Goal: Task Accomplishment & Management: Complete application form

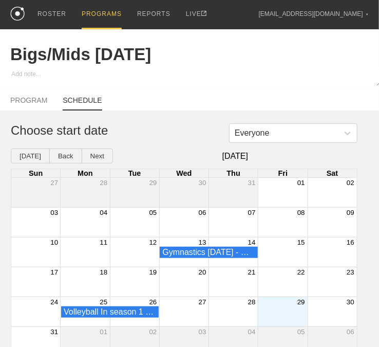
click at [101, 13] on div "PROGRAMS" at bounding box center [102, 14] width 40 height 29
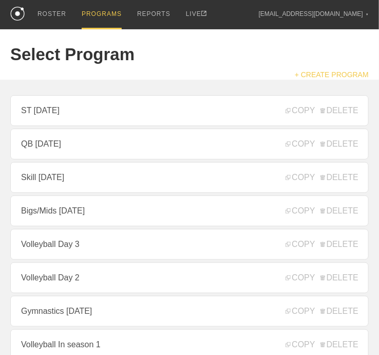
click at [311, 79] on link "+ CREATE PROGRAM" at bounding box center [332, 74] width 74 height 8
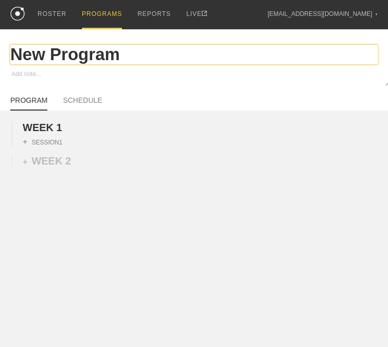
drag, startPoint x: 126, startPoint y: 60, endPoint x: -1, endPoint y: 51, distance: 127.3
click at [0, 51] on html "ROSTER PROGRAMS REPORTS LIVE [EMAIL_ADDRESS][DOMAIN_NAME] ▼ Settings Logout New…" at bounding box center [194, 160] width 388 height 321
type textarea "x"
type input "D"
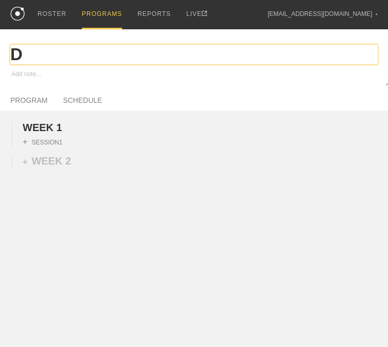
type textarea "x"
type input "DE"
type textarea "x"
type input "DEV"
type textarea "x"
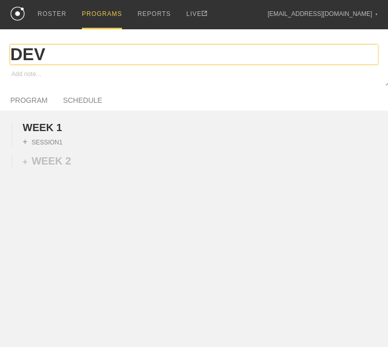
type input "DEVO"
type textarea "x"
type input "DEVO"
type textarea "x"
type input "DEVO L"
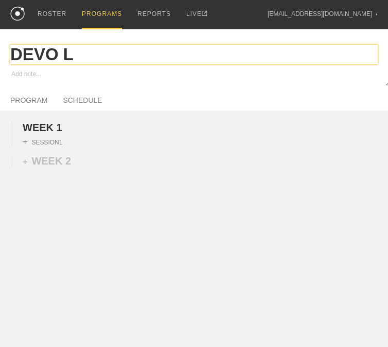
type textarea "x"
type input "DEVO LI"
type textarea "x"
type input "DEVO LIF"
type textarea "x"
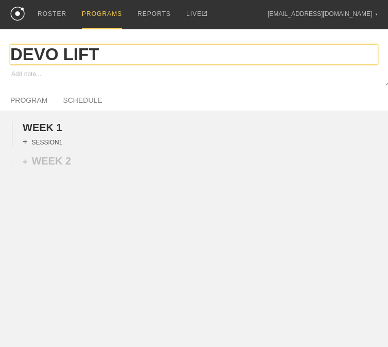
type input "DEVO LIFT"
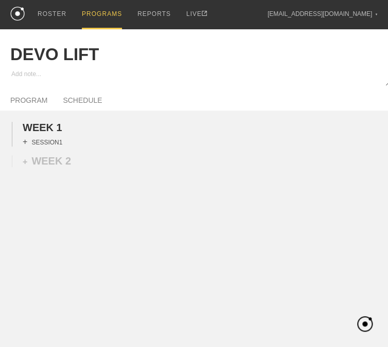
click at [51, 146] on div "+ SESSION 1" at bounding box center [43, 141] width 40 height 9
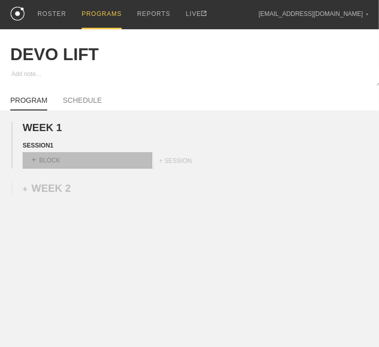
click at [46, 166] on div "+ BLOCK" at bounding box center [88, 160] width 130 height 16
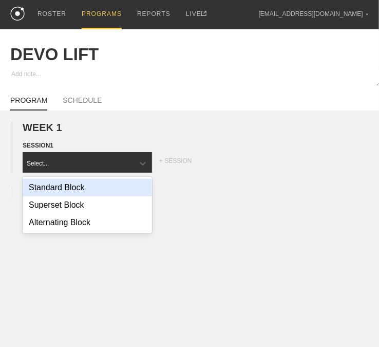
click at [75, 192] on div "Standard Block" at bounding box center [88, 187] width 130 height 17
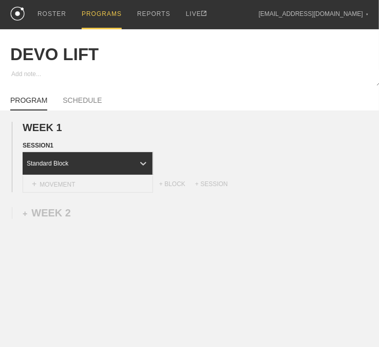
click at [78, 193] on div "+ MOVEMENT" at bounding box center [88, 184] width 131 height 17
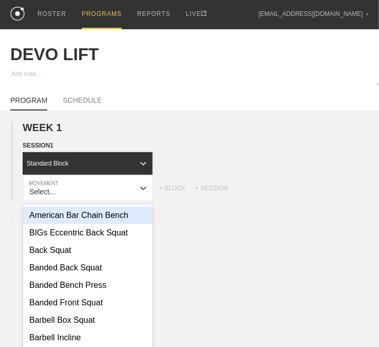
scroll to position [15, 0]
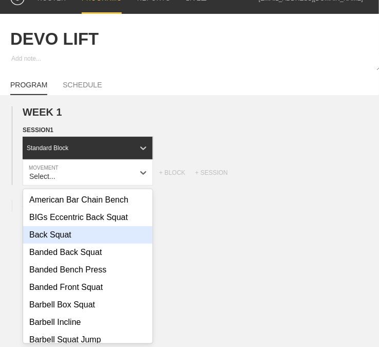
click at [76, 244] on div "Back Squat" at bounding box center [88, 234] width 130 height 17
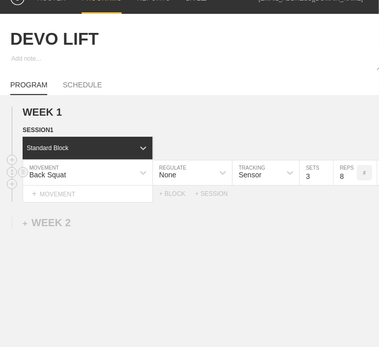
click at [186, 181] on div "None" at bounding box center [183, 172] width 61 height 17
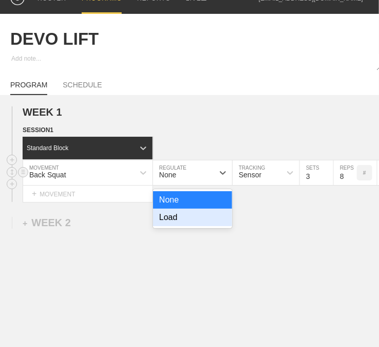
click at [179, 224] on div "Load" at bounding box center [192, 217] width 79 height 17
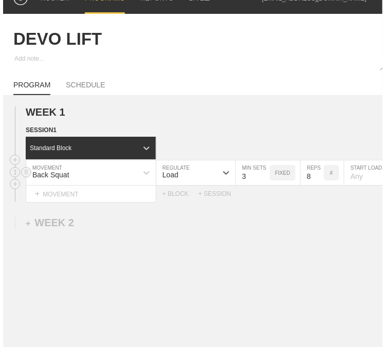
scroll to position [15, 2]
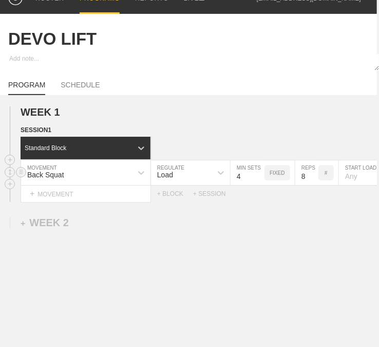
click at [259, 179] on input "4" at bounding box center [248, 172] width 34 height 25
type input "5"
click at [259, 179] on input "5" at bounding box center [248, 172] width 34 height 25
click at [312, 185] on input "7" at bounding box center [307, 172] width 23 height 25
click at [312, 185] on input "6" at bounding box center [307, 172] width 23 height 25
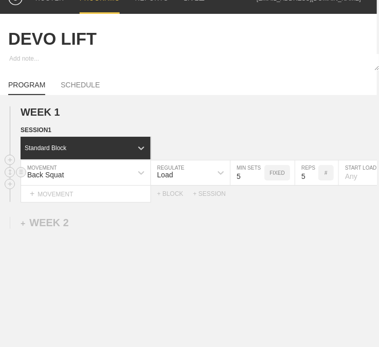
type input "5"
click at [312, 185] on input "5" at bounding box center [307, 172] width 23 height 25
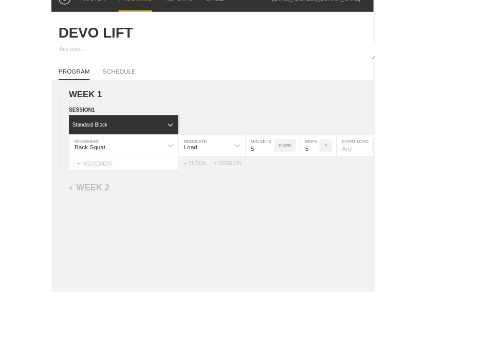
scroll to position [15, 0]
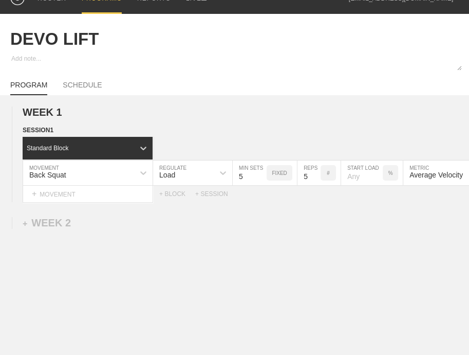
type textarea "x"
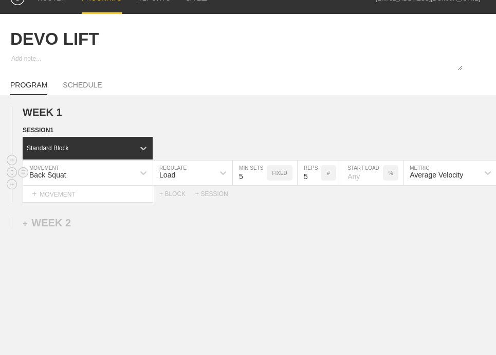
click at [371, 183] on input "number" at bounding box center [362, 172] width 42 height 25
type input "55"
click at [356, 245] on div "WEEK 1 DUPLICATE DELETE SESSION 1 Standard Block DUPLICATE INSERT MOVEMENT AFTE…" at bounding box center [248, 239] width 496 height 288
click at [359, 315] on div "WEEK 1 DUPLICATE DELETE SESSION 1 Standard Block DUPLICATE INSERT MOVEMENT AFTE…" at bounding box center [248, 239] width 496 height 288
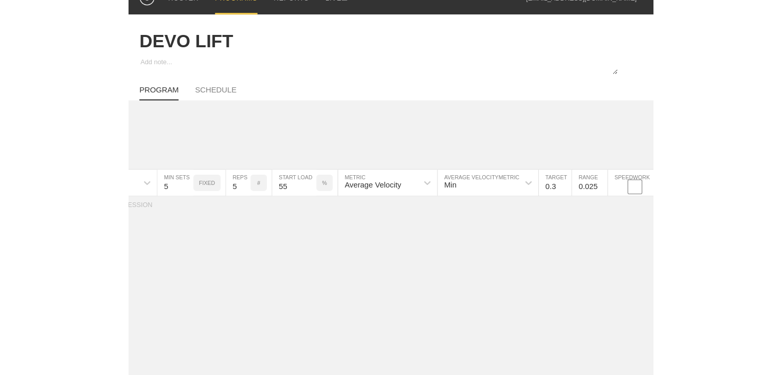
scroll to position [0, 208]
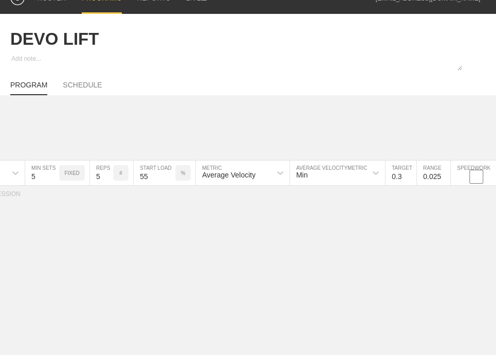
click at [379, 178] on input "0.3" at bounding box center [400, 172] width 31 height 25
type input "0.85"
click at [379, 185] on input "0.025" at bounding box center [433, 172] width 33 height 25
type input "0.05"
click at [379, 251] on div "WEEK 1 DUPLICATE DELETE SESSION 1 Standard Block DUPLICATE INSERT MOVEMENT AFTE…" at bounding box center [248, 239] width 496 height 288
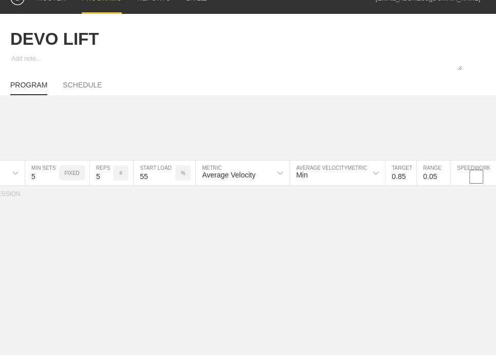
type textarea "x"
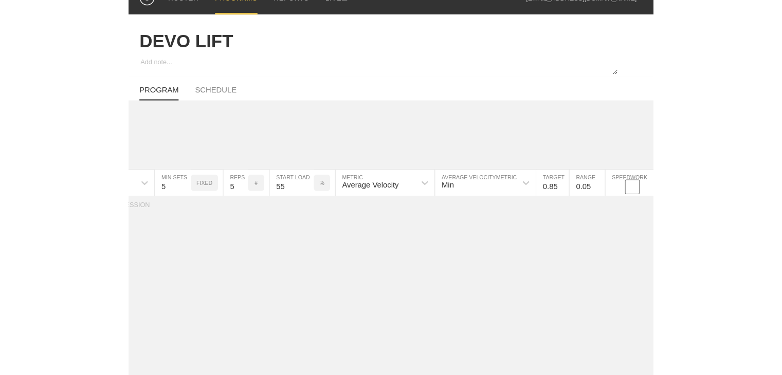
scroll to position [0, 0]
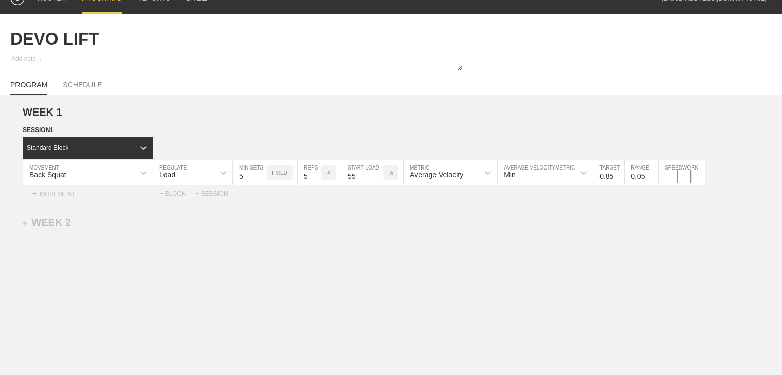
click at [56, 203] on div "+ MOVEMENT" at bounding box center [88, 194] width 131 height 17
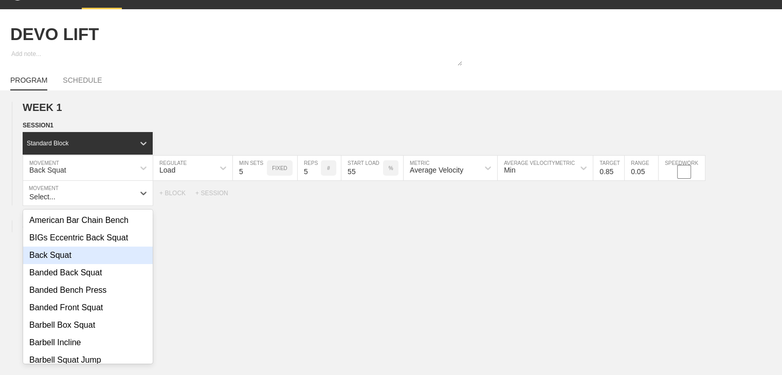
scroll to position [51, 0]
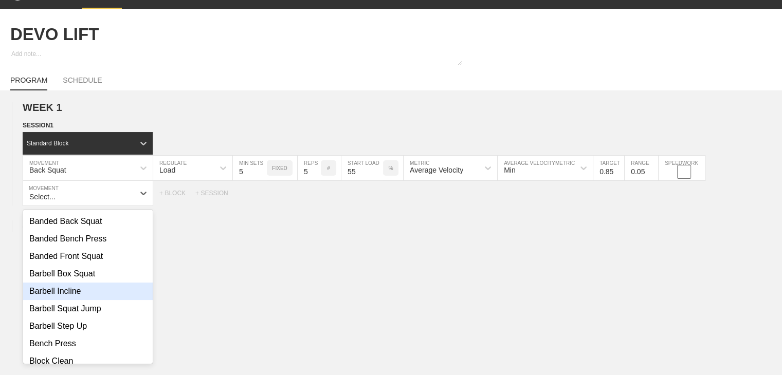
click at [72, 300] on div "Barbell Incline" at bounding box center [88, 291] width 130 height 17
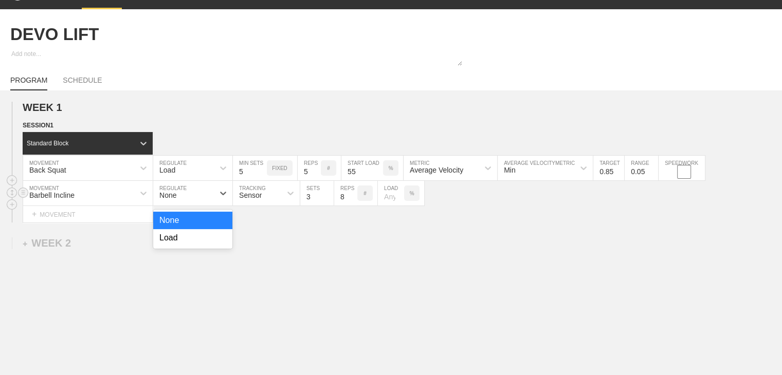
click at [196, 202] on div "None" at bounding box center [183, 193] width 61 height 17
click at [192, 242] on div "Load" at bounding box center [192, 237] width 79 height 17
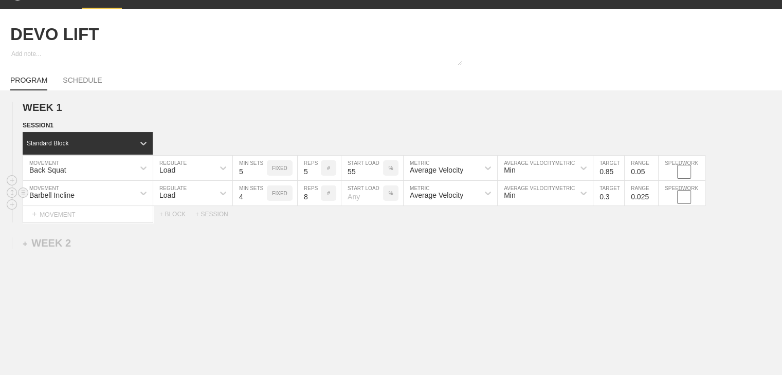
type input "4"
click at [261, 200] on input "4" at bounding box center [250, 193] width 34 height 25
click at [314, 206] on input "7" at bounding box center [309, 193] width 23 height 25
click at [314, 206] on input "6" at bounding box center [309, 193] width 23 height 25
click at [314, 206] on input "5" at bounding box center [309, 193] width 23 height 25
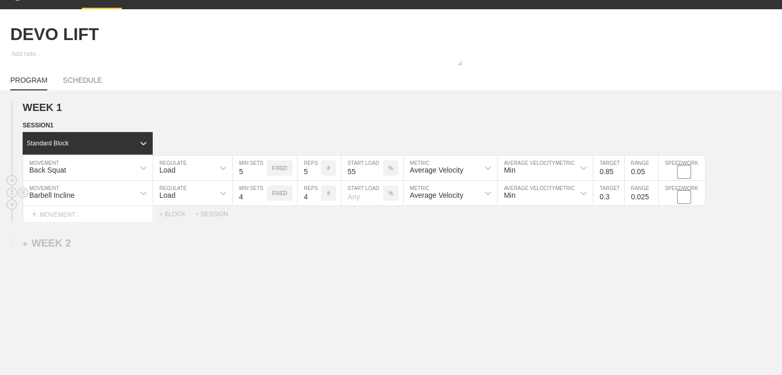
type input "4"
click at [314, 206] on input "4" at bounding box center [309, 193] width 23 height 25
click at [360, 205] on input "number" at bounding box center [362, 193] width 42 height 25
type input "65"
click at [379, 231] on div "WEEK 1 DUPLICATE DELETE SESSION 1 Standard Block DUPLICATE INSERT MOVEMENT AFTE…" at bounding box center [391, 246] width 782 height 313
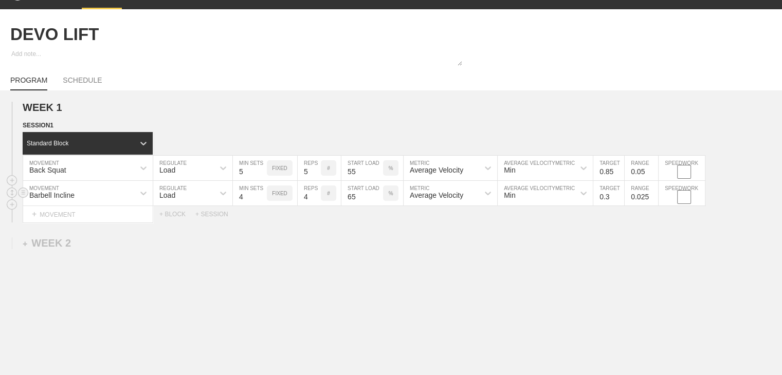
click at [379, 200] on input "0.3" at bounding box center [608, 193] width 31 height 25
type input "0.7"
click at [379, 204] on input "0.025" at bounding box center [640, 193] width 33 height 25
type input "0.05"
click at [379, 235] on div "WEEK 1 DUPLICATE DELETE SESSION 1 Standard Block DUPLICATE INSERT MOVEMENT AFTE…" at bounding box center [391, 246] width 782 height 313
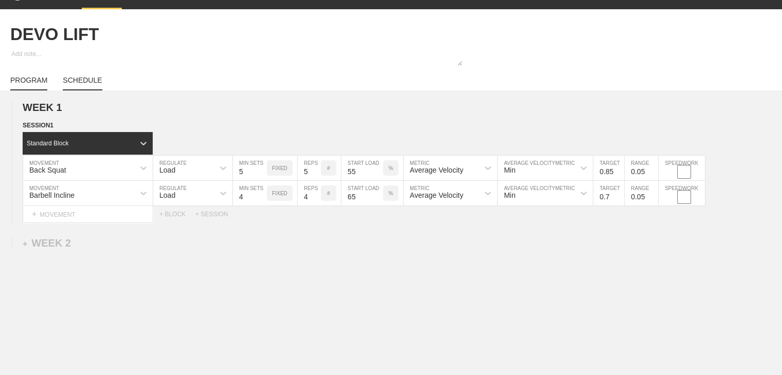
click at [85, 87] on link "SCHEDULE" at bounding box center [82, 83] width 39 height 14
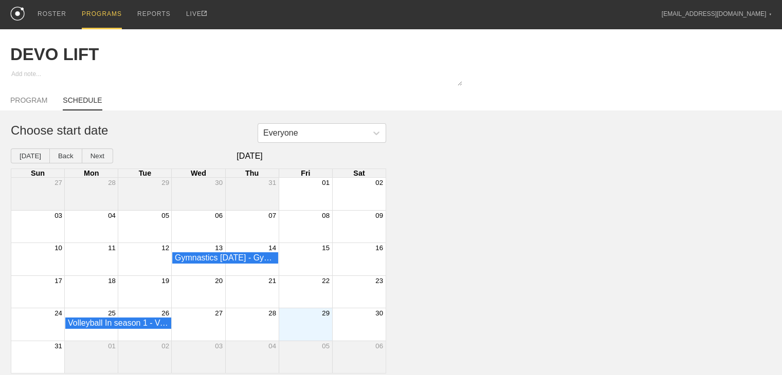
scroll to position [6, 0]
click at [304, 321] on div "Volleyball In season 1 - Volleyball - Players" at bounding box center [198, 324] width 374 height 12
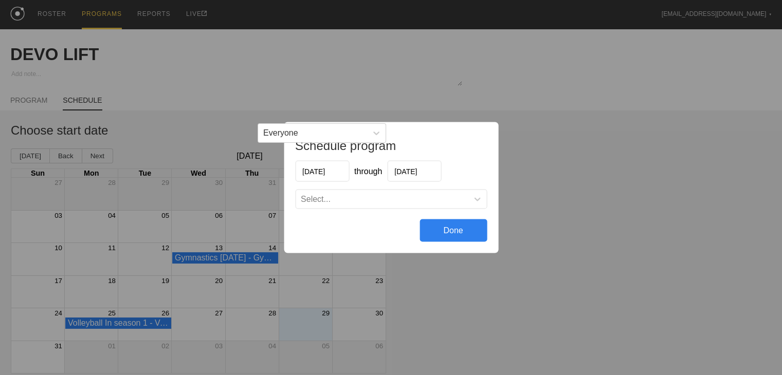
click at [356, 201] on div "Select..." at bounding box center [382, 199] width 172 height 10
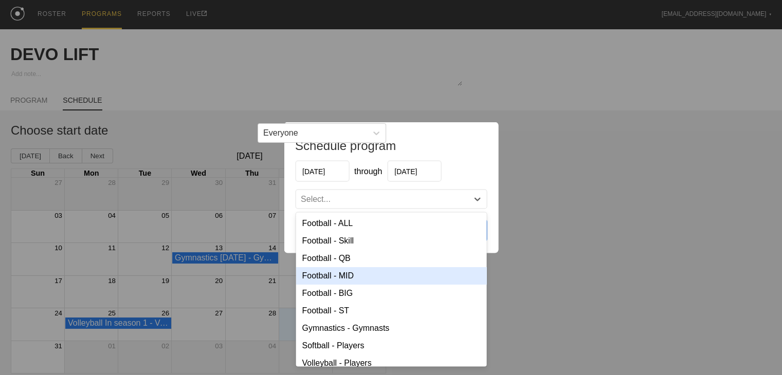
click at [343, 272] on div "Football - MID" at bounding box center [391, 275] width 191 height 17
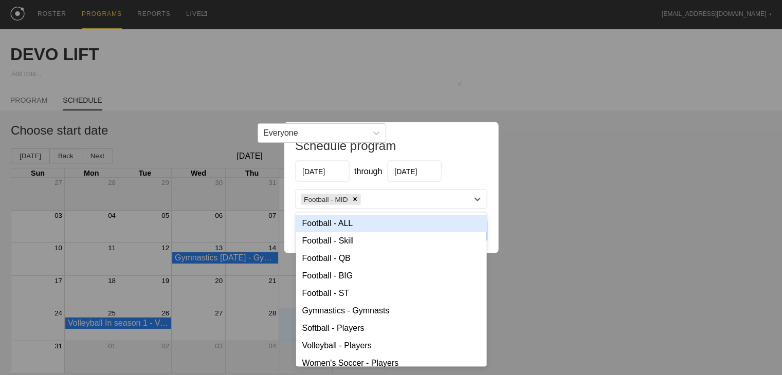
click at [379, 195] on div "Football - MID" at bounding box center [382, 199] width 172 height 15
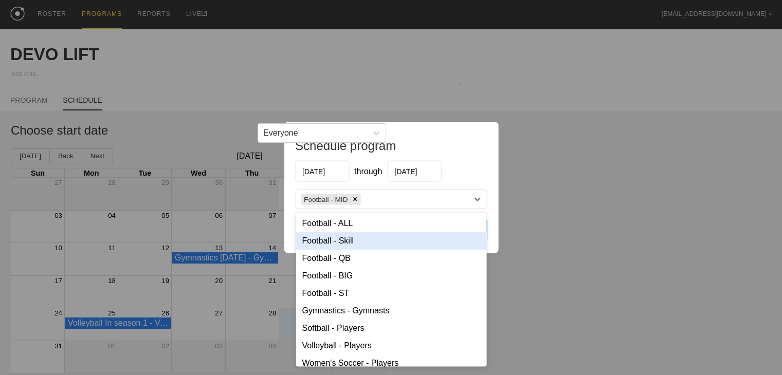
click at [356, 237] on div "Football - Skill" at bounding box center [391, 240] width 191 height 17
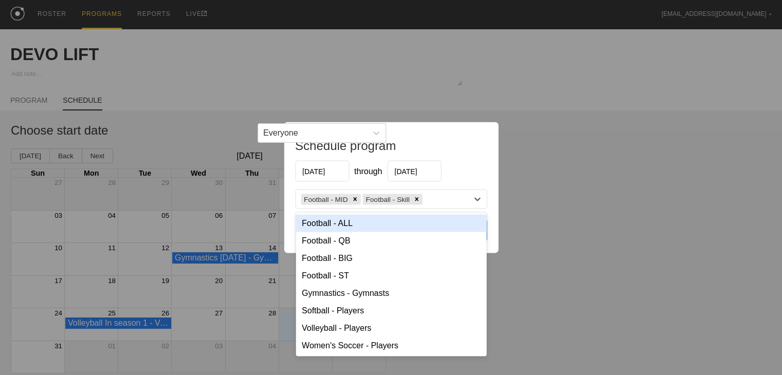
click at [379, 201] on div "Football - MID Football - Skill" at bounding box center [382, 199] width 172 height 15
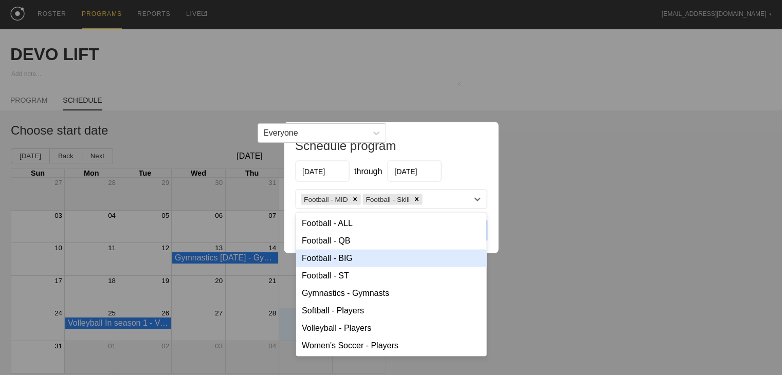
click at [356, 260] on div "Football - BIG" at bounding box center [391, 258] width 191 height 17
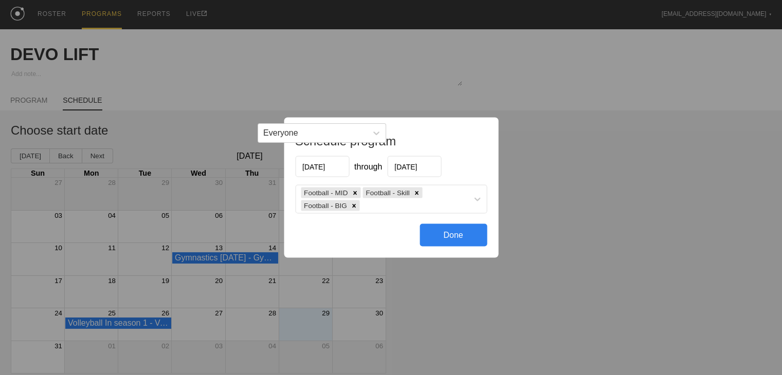
click at [379, 233] on div "Done" at bounding box center [452, 235] width 67 height 23
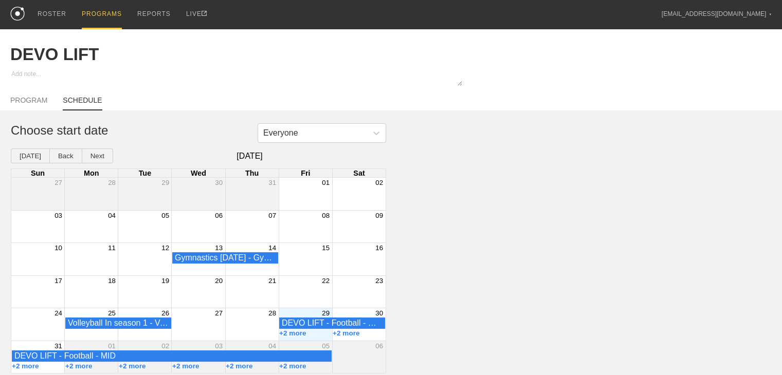
click at [103, 7] on div "PROGRAMS" at bounding box center [102, 14] width 40 height 29
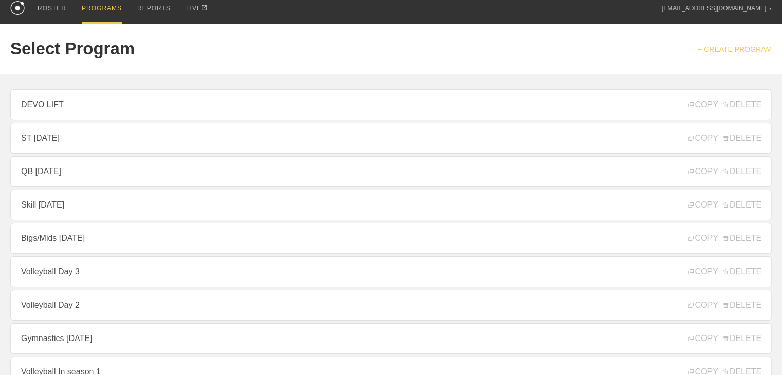
click at [379, 51] on link "+ CREATE PROGRAM" at bounding box center [734, 49] width 74 height 8
type textarea "x"
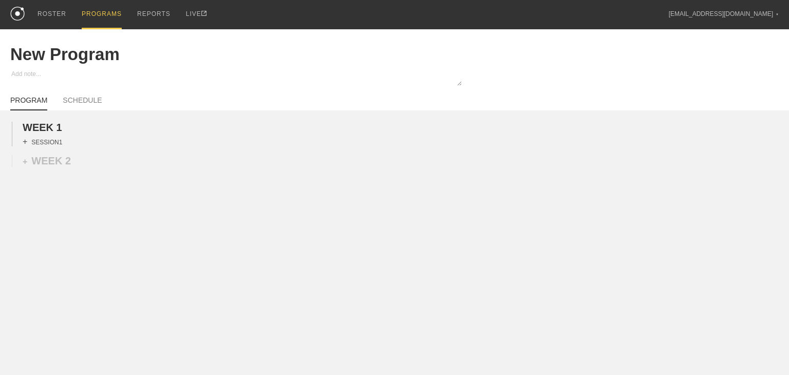
click at [51, 146] on div "+ SESSION 1" at bounding box center [43, 141] width 40 height 9
click at [71, 165] on div "+ BLOCK" at bounding box center [88, 160] width 130 height 16
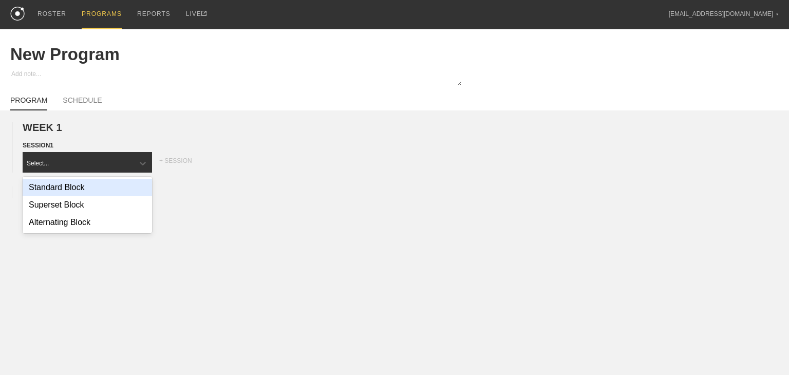
click at [70, 192] on div "Standard Block" at bounding box center [88, 187] width 130 height 17
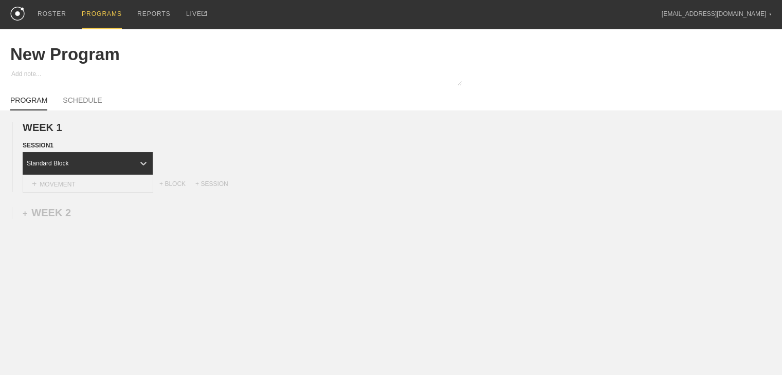
click at [69, 193] on div "+ MOVEMENT" at bounding box center [88, 184] width 131 height 17
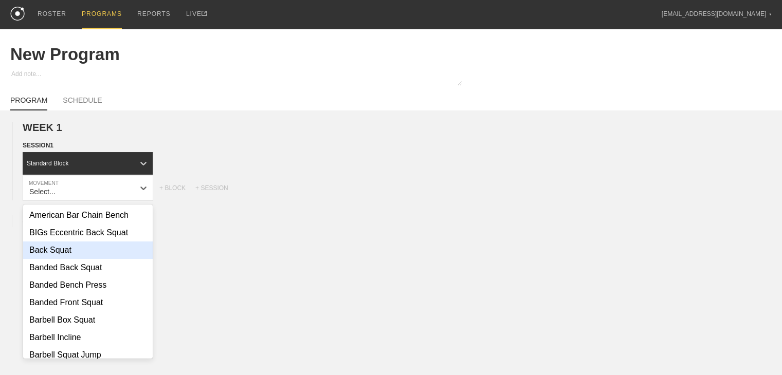
click at [71, 259] on div "Back Squat" at bounding box center [88, 250] width 130 height 17
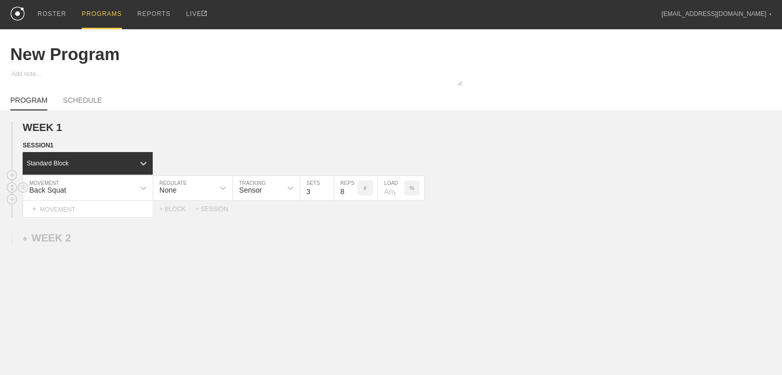
click at [188, 192] on div "None" at bounding box center [183, 187] width 61 height 17
click at [179, 238] on div "Load" at bounding box center [192, 232] width 79 height 17
click at [261, 195] on input "4" at bounding box center [250, 188] width 34 height 25
type input "5"
click at [261, 195] on input "5" at bounding box center [250, 188] width 34 height 25
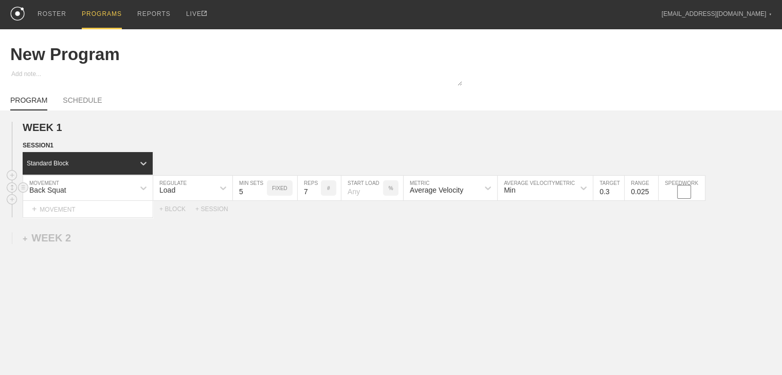
click at [314, 200] on input "7" at bounding box center [309, 188] width 23 height 25
click at [314, 200] on input "6" at bounding box center [309, 188] width 23 height 25
type input "5"
click at [314, 200] on input "5" at bounding box center [309, 188] width 23 height 25
click at [362, 200] on input "number" at bounding box center [362, 188] width 42 height 25
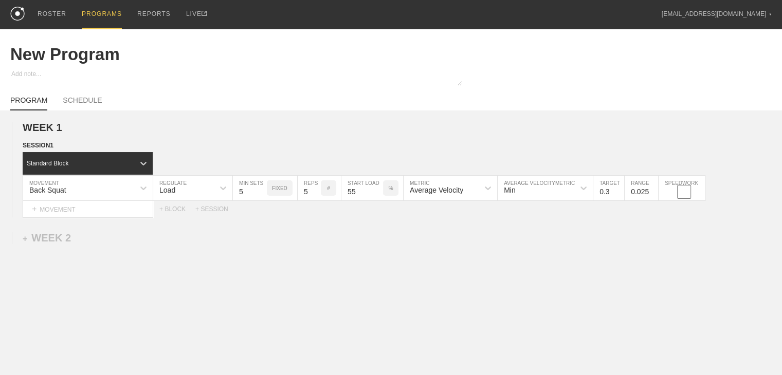
type input "55"
click at [379, 228] on div "WEEK 1 DUPLICATE DELETE SESSION 1 Standard Block DUPLICATE INSERT MOVEMENT AFTE…" at bounding box center [391, 255] width 782 height 288
click at [379, 198] on input "0.4" at bounding box center [608, 188] width 31 height 25
click at [379, 198] on input "0.5" at bounding box center [608, 188] width 31 height 25
click at [379, 198] on input "0.6" at bounding box center [608, 188] width 31 height 25
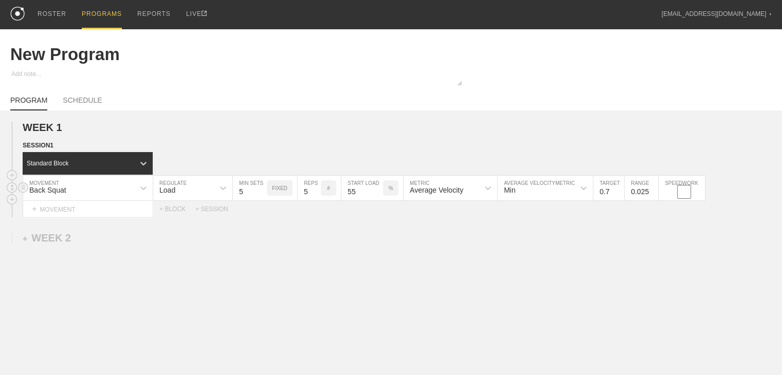
click at [379, 198] on input "0.7" at bounding box center [608, 188] width 31 height 25
click at [379, 198] on input "0.8" at bounding box center [608, 188] width 31 height 25
click at [379, 198] on input "0.9" at bounding box center [608, 188] width 31 height 25
type input "0"
type input "0.85"
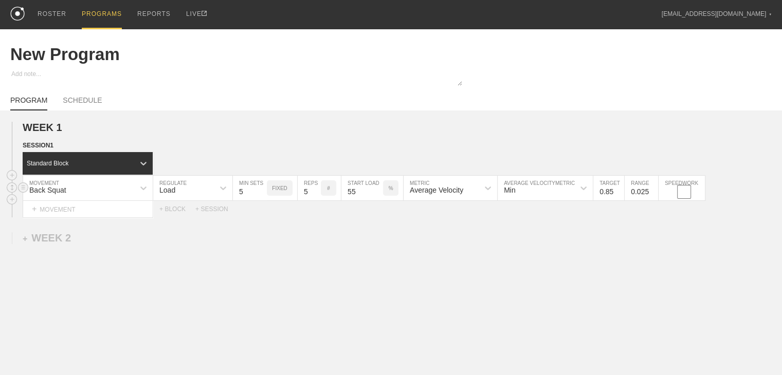
click at [379, 200] on input "0.025" at bounding box center [640, 188] width 33 height 25
type input "0.05"
click at [379, 255] on div "WEEK 1 DUPLICATE DELETE SESSION 1 Standard Block DUPLICATE INSERT MOVEMENT AFTE…" at bounding box center [391, 255] width 782 height 288
click at [93, 218] on div "+ MOVEMENT" at bounding box center [88, 209] width 131 height 17
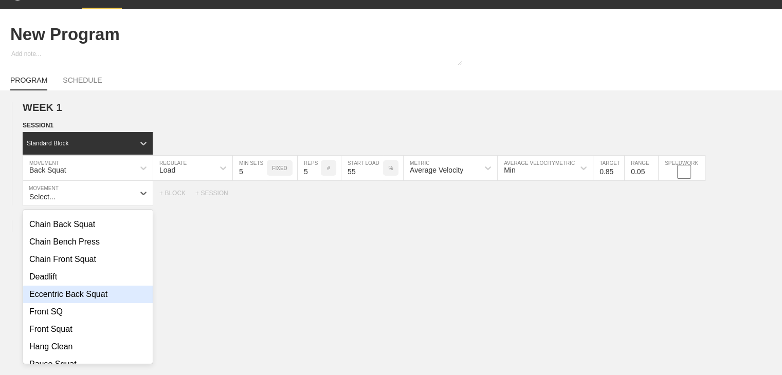
scroll to position [103, 0]
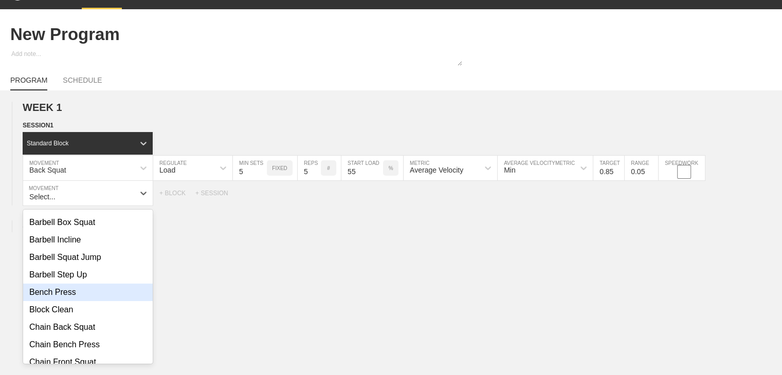
click at [47, 300] on div "Bench Press" at bounding box center [88, 292] width 130 height 17
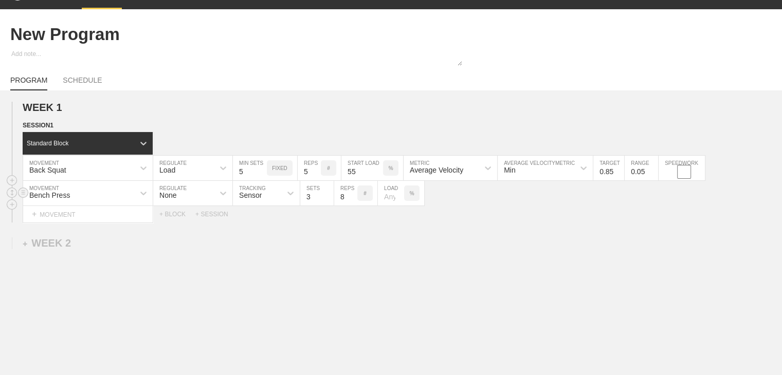
click at [195, 201] on div "None" at bounding box center [183, 193] width 61 height 17
click at [185, 246] on div "Load" at bounding box center [192, 237] width 79 height 17
type input "4"
click at [261, 200] on input "4" at bounding box center [250, 193] width 34 height 25
click at [316, 200] on input "9" at bounding box center [309, 193] width 23 height 25
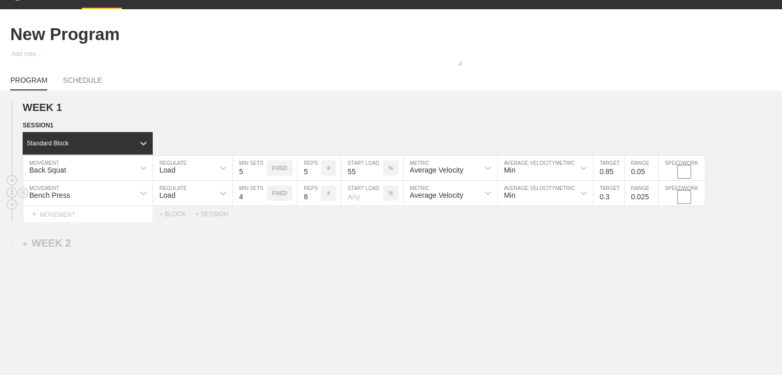
click at [314, 204] on input "8" at bounding box center [309, 193] width 23 height 25
click at [314, 204] on input "7" at bounding box center [309, 193] width 23 height 25
click at [314, 204] on input "6" at bounding box center [309, 193] width 23 height 25
type input "5"
click at [314, 204] on input "5" at bounding box center [309, 193] width 23 height 25
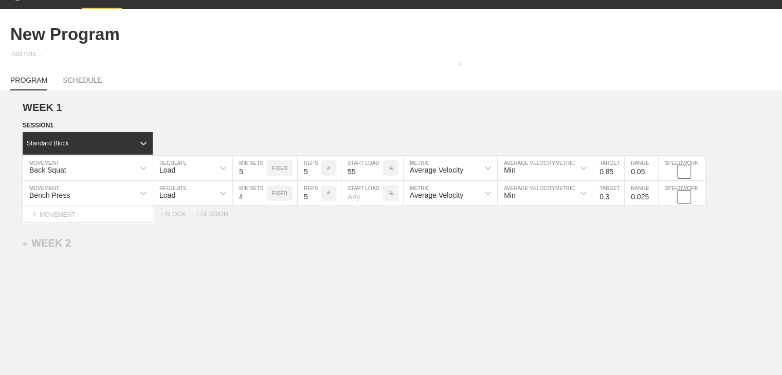
click at [345, 233] on div "WEEK 1 DUPLICATE DELETE SESSION 1 Standard Block DUPLICATE INSERT MOVEMENT AFTE…" at bounding box center [391, 246] width 782 height 313
click at [361, 201] on input "number" at bounding box center [362, 193] width 42 height 25
type input "60"
click at [379, 268] on div "WEEK 1 DUPLICATE DELETE SESSION 1 Standard Block DUPLICATE INSERT MOVEMENT AFTE…" at bounding box center [391, 246] width 782 height 313
click at [379, 202] on input "0.4" at bounding box center [608, 193] width 31 height 25
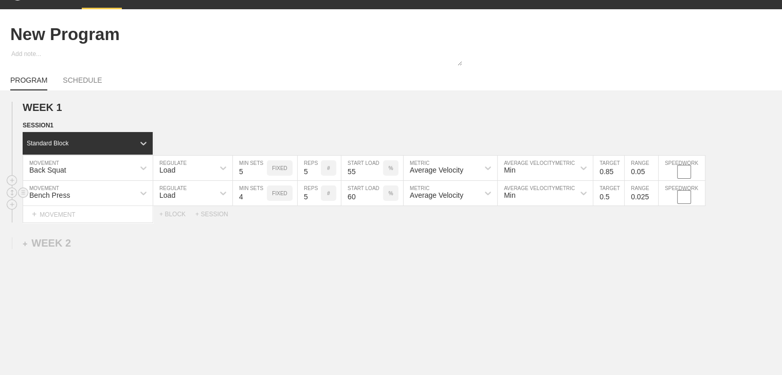
click at [379, 202] on input "0.5" at bounding box center [608, 193] width 31 height 25
click at [379, 202] on input "0.6" at bounding box center [608, 193] width 31 height 25
type input "0.7"
click at [379, 202] on input "0.7" at bounding box center [608, 193] width 31 height 25
click at [379, 203] on input "0.025" at bounding box center [640, 193] width 33 height 25
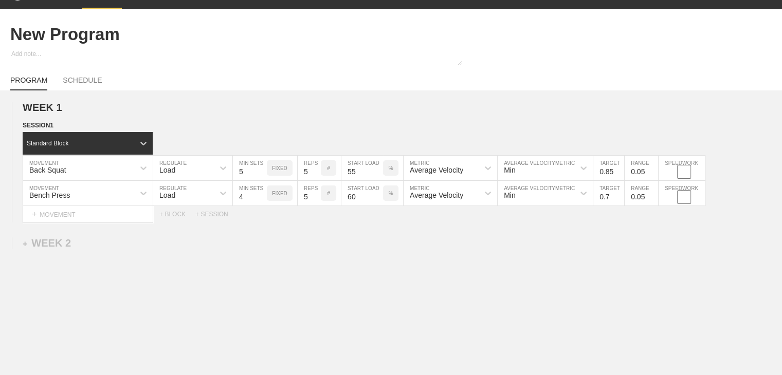
type input "0.05"
click at [379, 250] on div "WEEK 1 DUPLICATE DELETE SESSION 1 Standard Block DUPLICATE INSERT MOVEMENT AFTE…" at bounding box center [391, 246] width 782 height 313
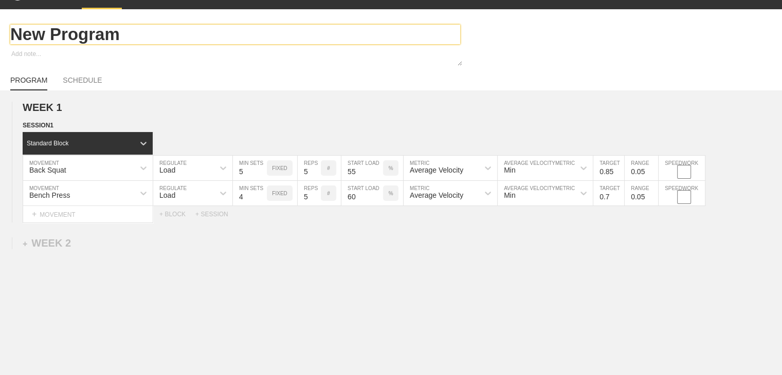
drag, startPoint x: 124, startPoint y: 33, endPoint x: 50, endPoint y: 42, distance: 74.5
click at [50, 42] on input "New Program" at bounding box center [235, 35] width 450 height 20
type textarea "x"
type input "New"
type textarea "x"
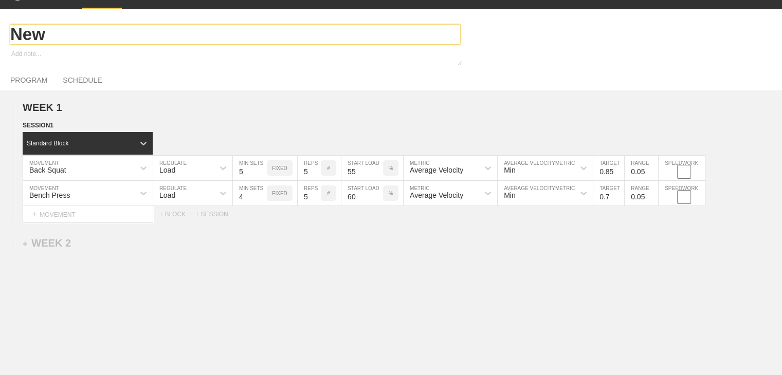
type input "New"
type textarea "x"
type input "Ne"
type textarea "x"
type input "N"
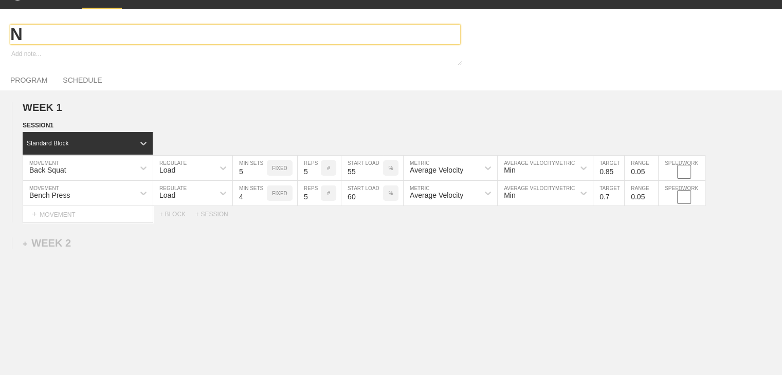
type textarea "x"
type input "Q"
type textarea "x"
type input "QW"
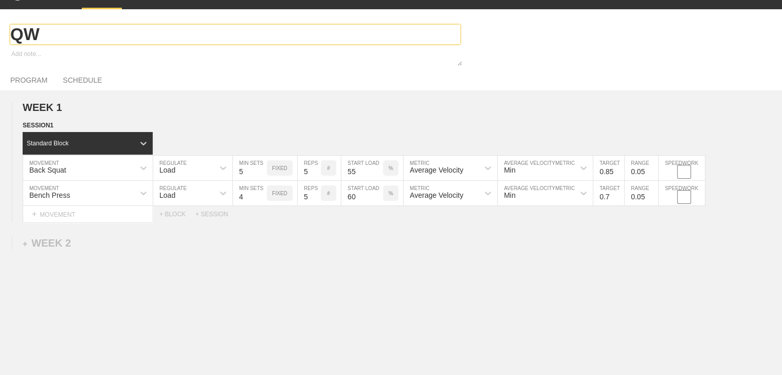
type textarea "x"
type input "QWB"
type textarea "x"
type input "QW"
type textarea "x"
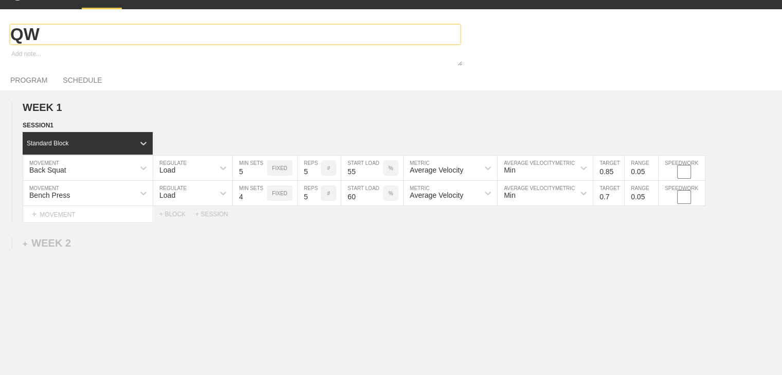
type input "Q"
type textarea "x"
type input "QB"
type textarea "x"
type input "QB"
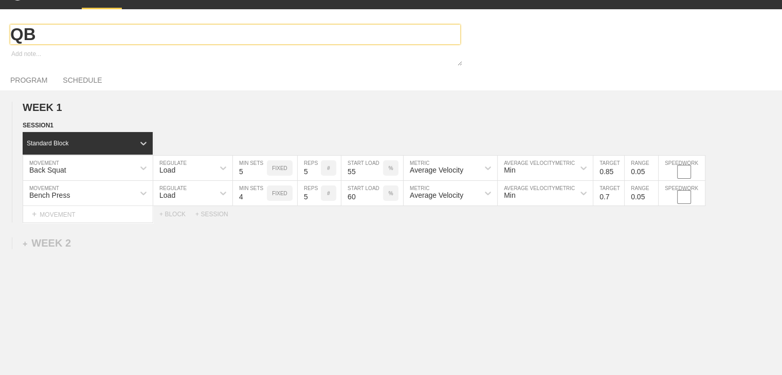
type textarea "x"
type input "QB D"
type textarea "x"
type input "QB DE"
type textarea "x"
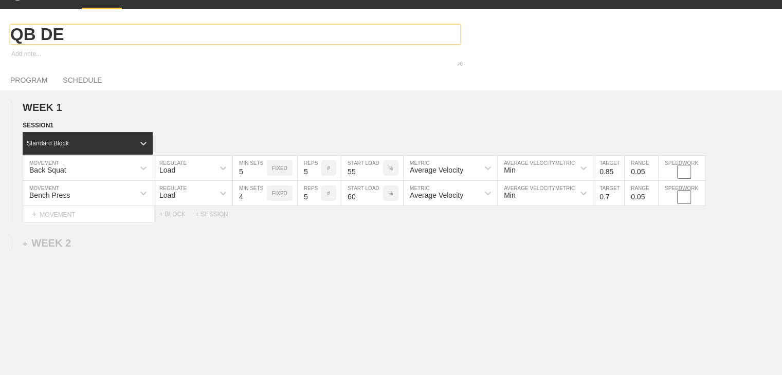
type input "QB DEV"
type textarea "x"
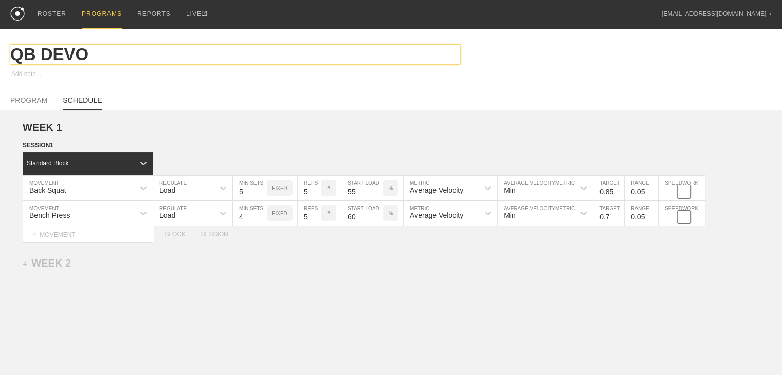
type input "QB DEVO"
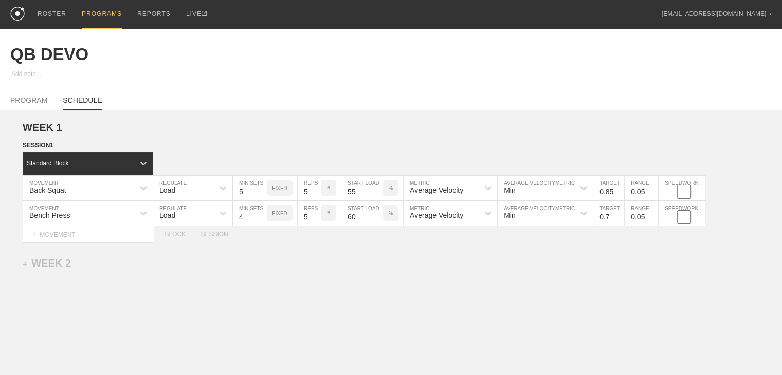
click at [81, 111] on link "SCHEDULE" at bounding box center [82, 103] width 39 height 14
click at [303, 144] on div "WEEK 1 DUPLICATE DELETE SESSION 1 Standard Block DUPLICATE INSERT MOVEMENT AFTE…" at bounding box center [391, 182] width 782 height 121
click at [92, 108] on link "SCHEDULE" at bounding box center [82, 103] width 39 height 14
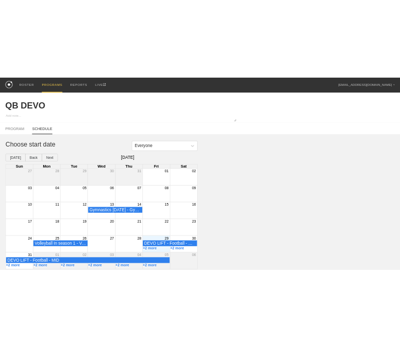
scroll to position [6, 0]
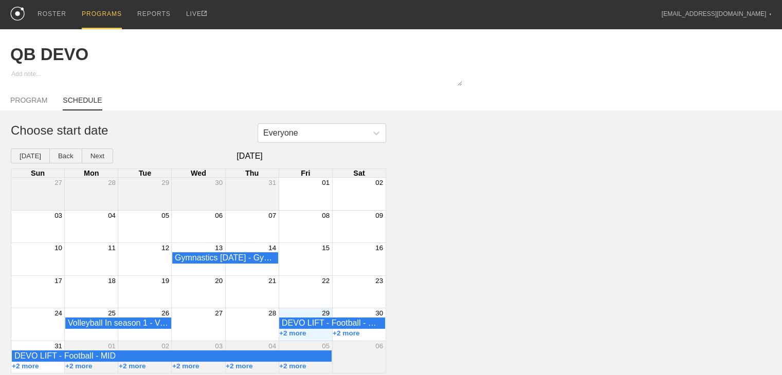
click at [310, 315] on div "29" at bounding box center [305, 312] width 53 height 9
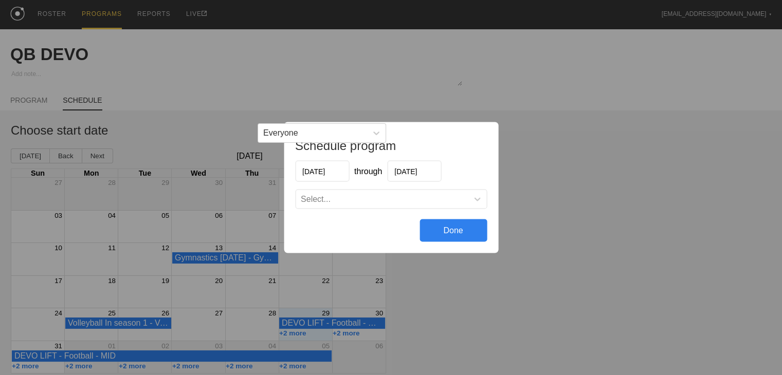
click at [355, 194] on div "Select..." at bounding box center [382, 199] width 172 height 10
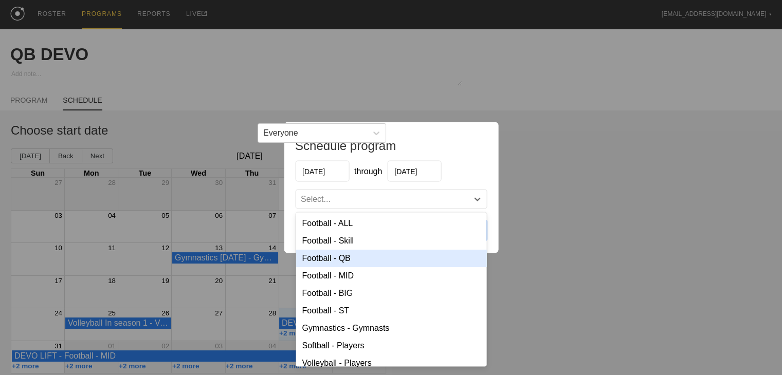
click at [347, 253] on div "Football - QB" at bounding box center [391, 258] width 191 height 17
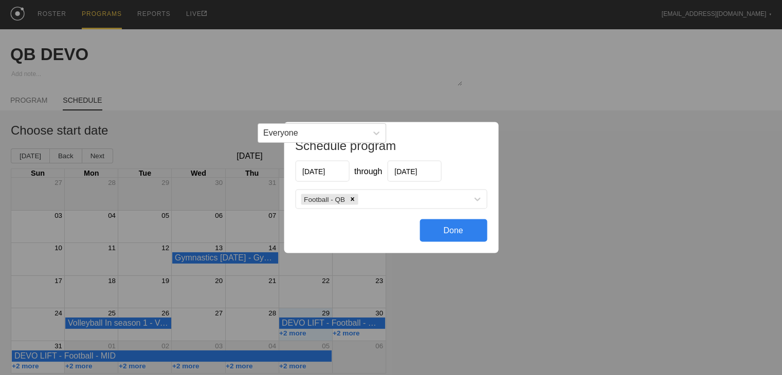
click at [379, 239] on div "Done" at bounding box center [452, 230] width 67 height 23
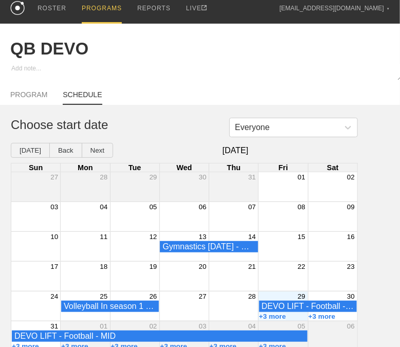
type textarea "x"
